Goal: Task Accomplishment & Management: Manage account settings

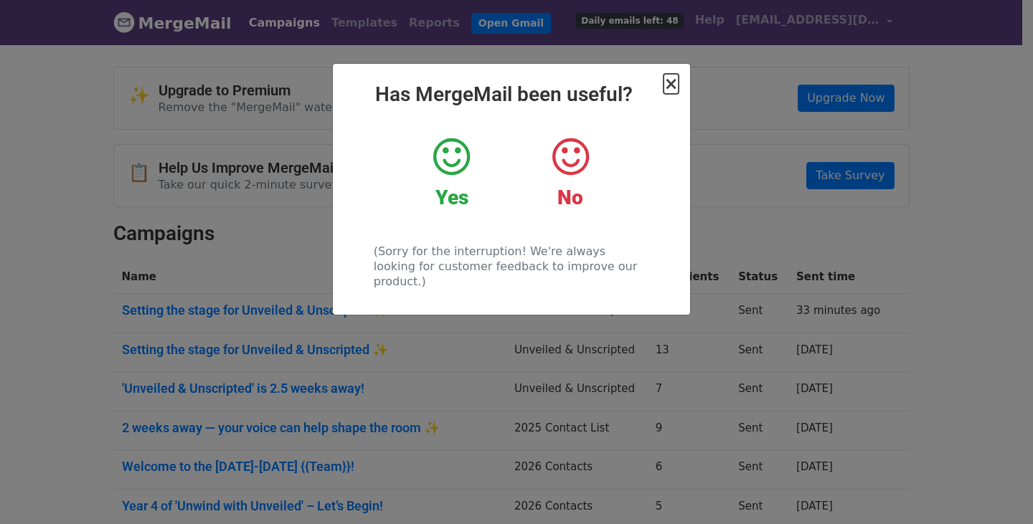
click at [672, 81] on span "×" at bounding box center [671, 84] width 14 height 20
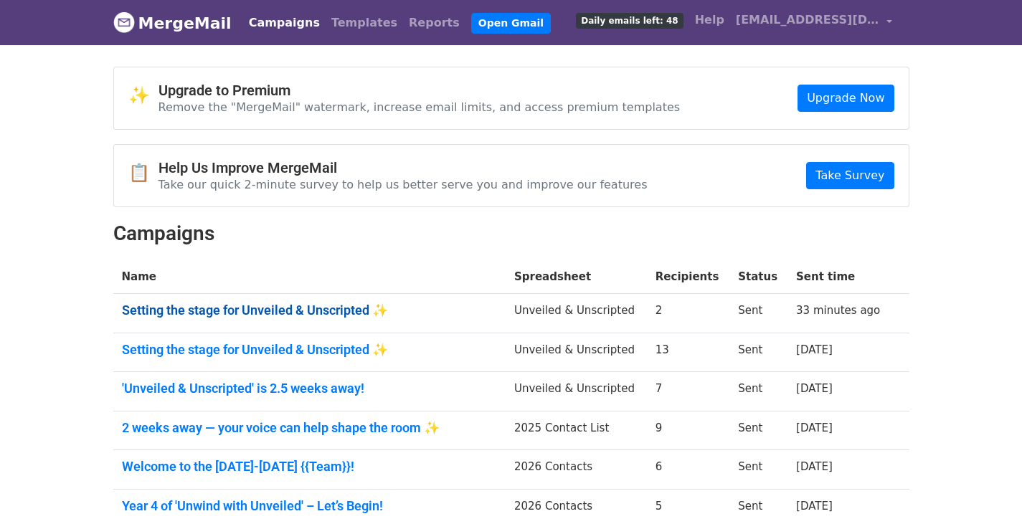
click at [305, 303] on link "Setting the stage for Unveiled & Unscripted ✨" at bounding box center [309, 311] width 375 height 16
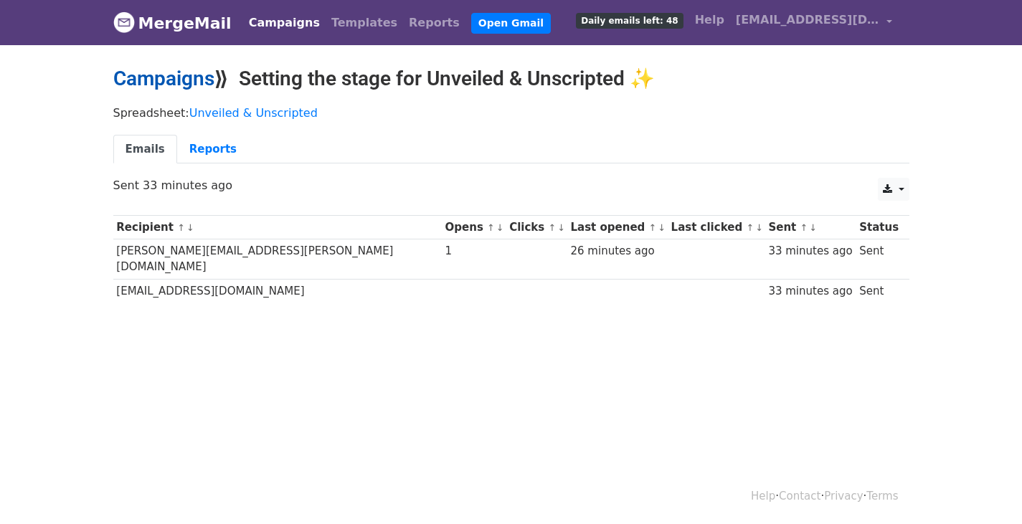
click at [176, 76] on link "Campaigns" at bounding box center [163, 79] width 101 height 24
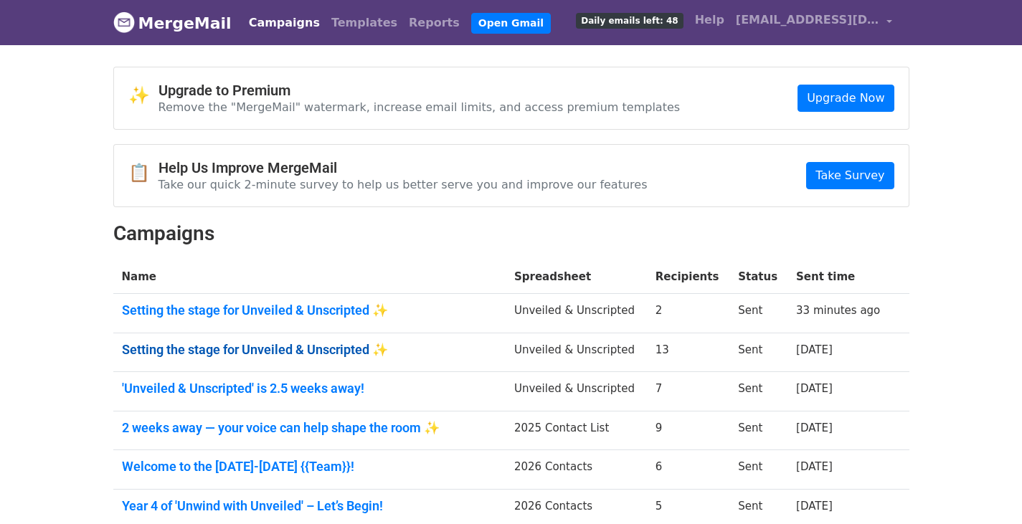
click at [233, 356] on link "Setting the stage for Unveiled & Unscripted ✨" at bounding box center [309, 350] width 375 height 16
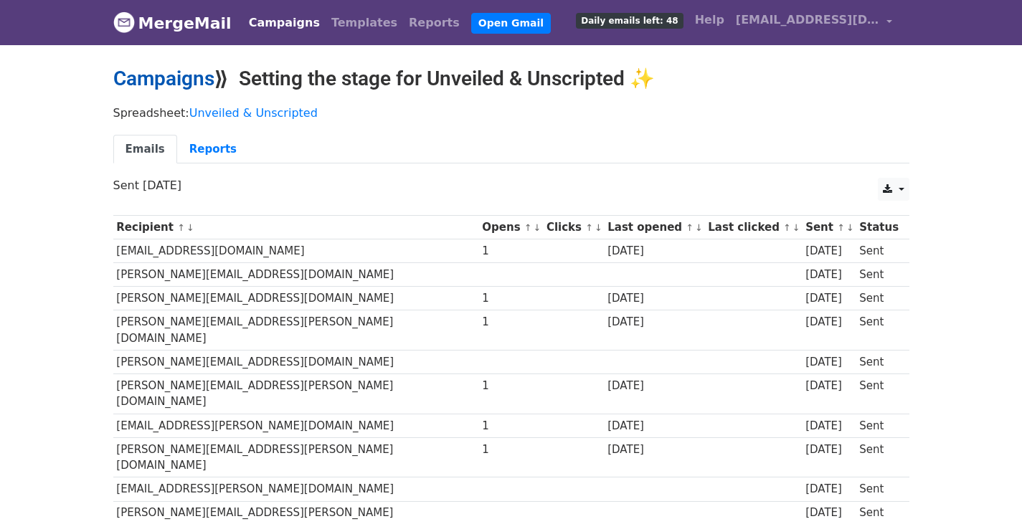
click at [177, 88] on link "Campaigns" at bounding box center [163, 79] width 101 height 24
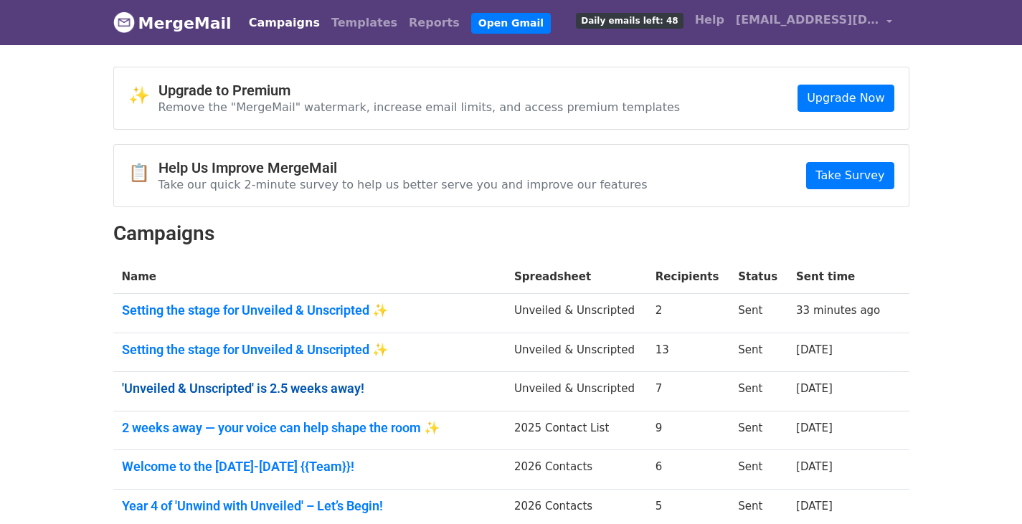
click at [240, 389] on link "'Unveiled & Unscripted' is 2.5 weeks away!" at bounding box center [309, 389] width 375 height 16
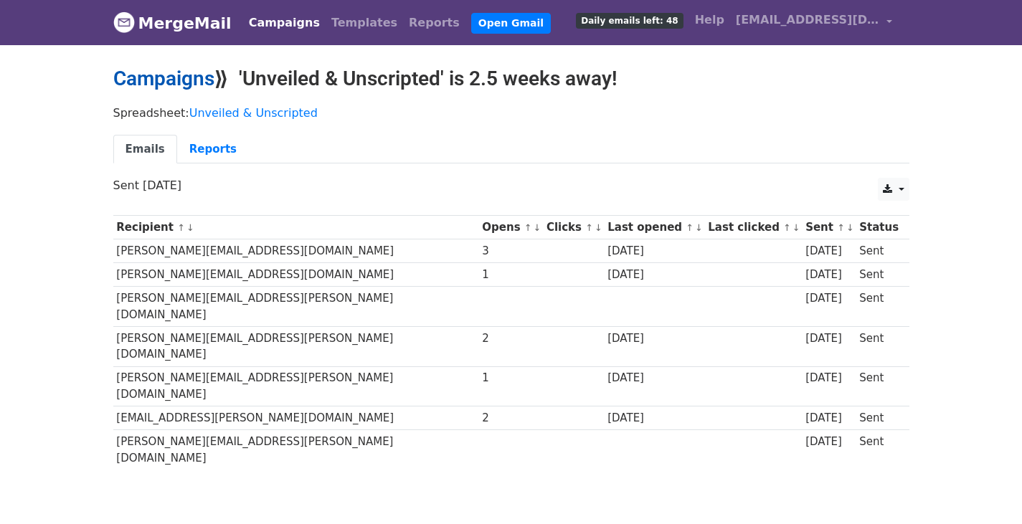
click at [179, 88] on link "Campaigns" at bounding box center [163, 79] width 101 height 24
